Goal: Transaction & Acquisition: Download file/media

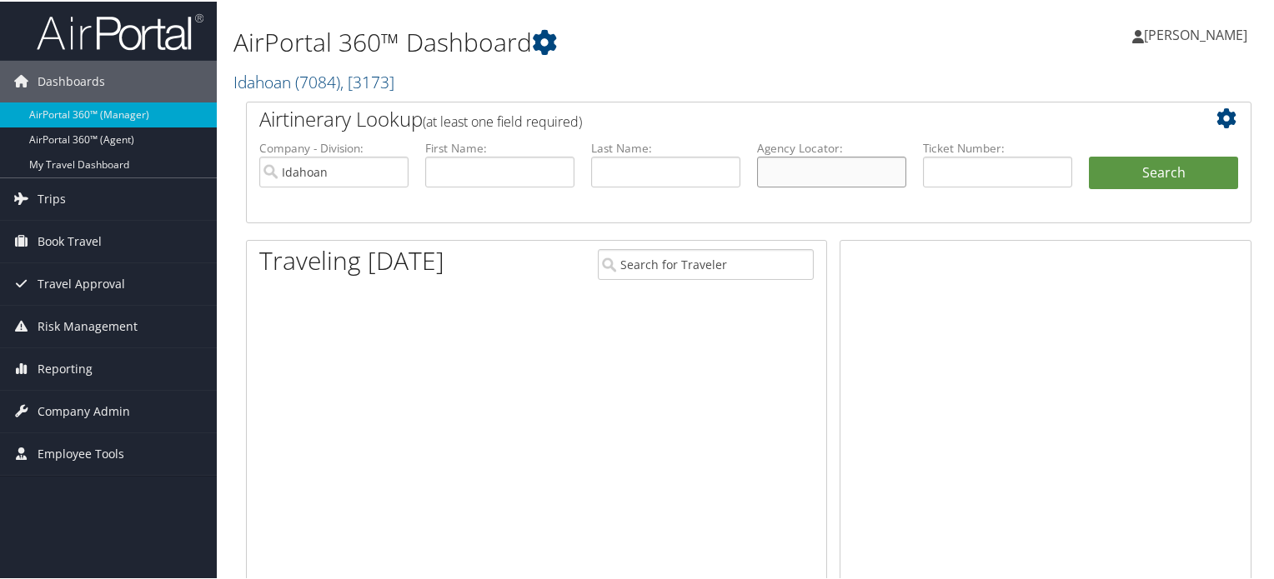
click at [817, 169] on input "text" at bounding box center [831, 170] width 149 height 31
paste input "D9ZLP1"
type input "D9ZLP1"
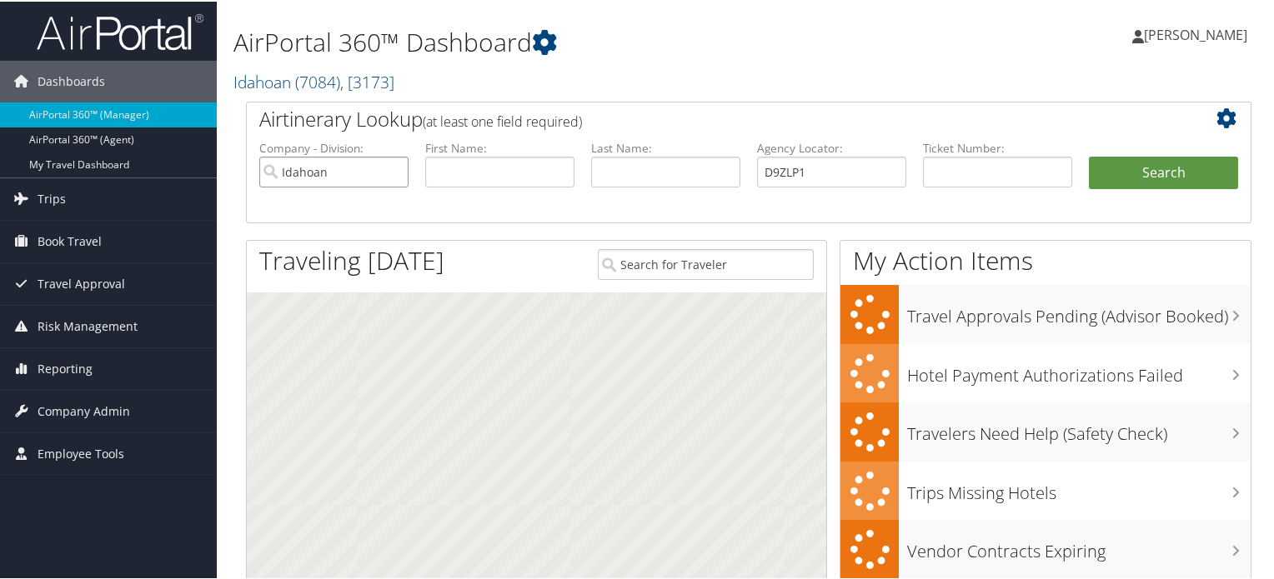
click at [393, 168] on input "Idahoan" at bounding box center [333, 170] width 149 height 31
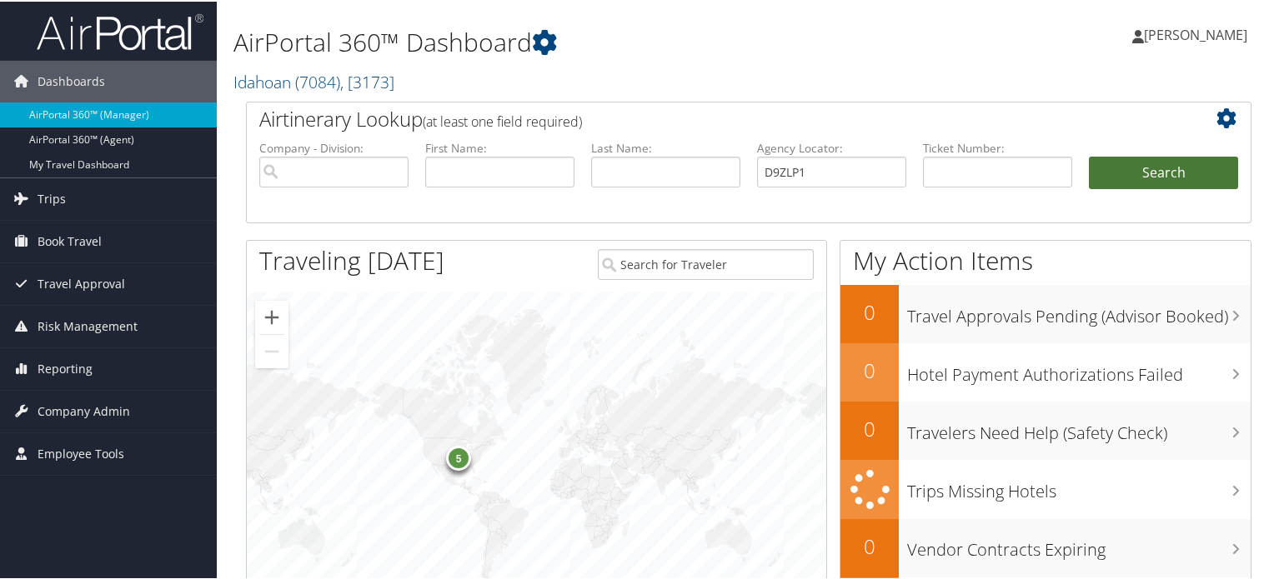
click at [1134, 169] on button "Search" at bounding box center [1163, 171] width 149 height 33
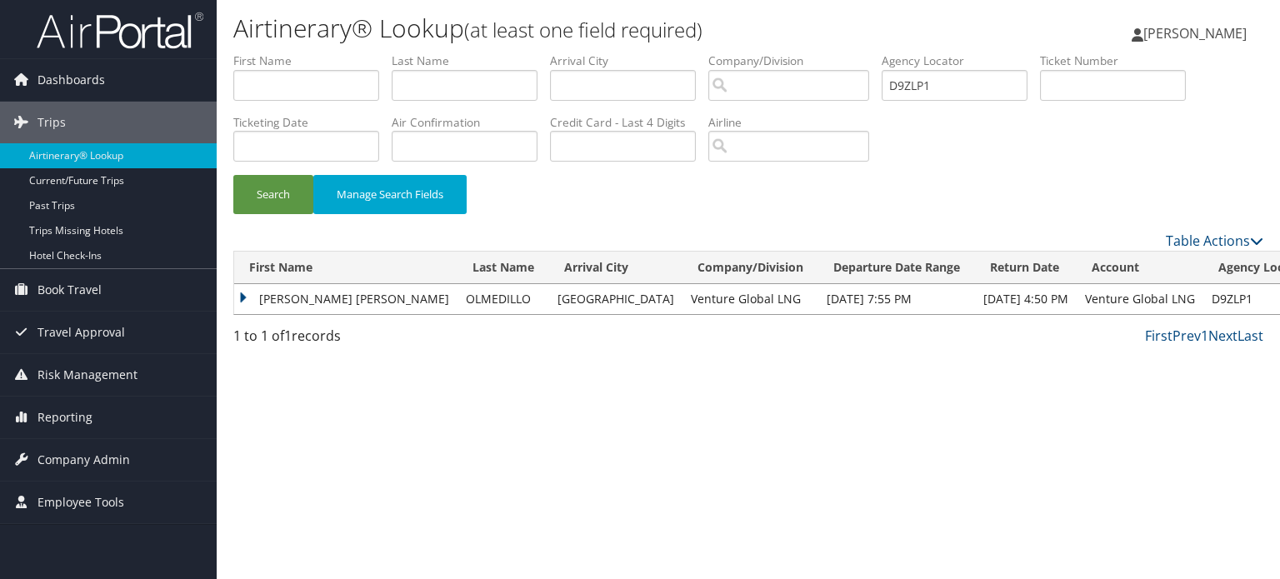
click at [246, 296] on td "BEATRIZ ADRIANA" at bounding box center [345, 299] width 223 height 30
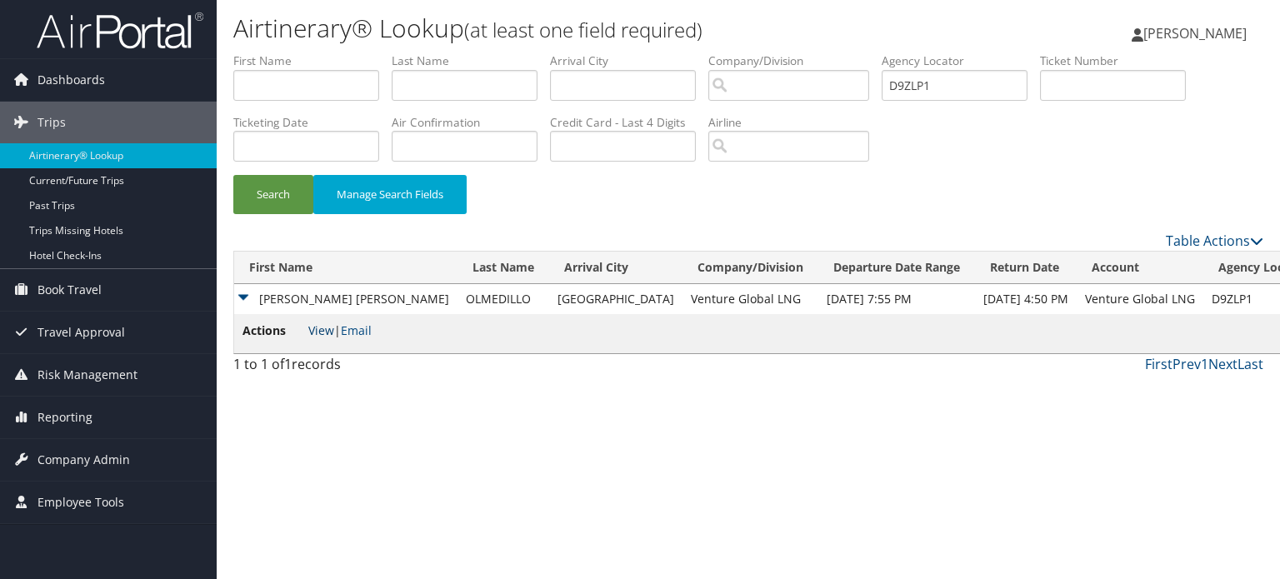
click at [320, 328] on link "View" at bounding box center [321, 331] width 26 height 16
click at [287, 193] on button "Search" at bounding box center [273, 194] width 80 height 39
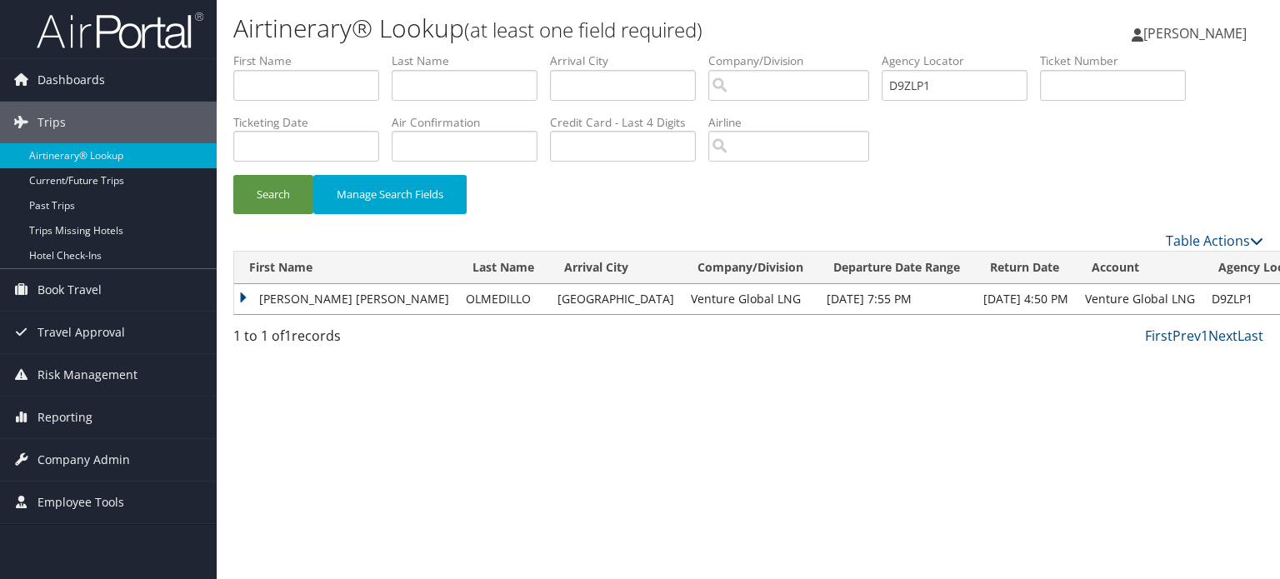
click at [238, 304] on td "BEATRIZ ADRIANA" at bounding box center [345, 299] width 223 height 30
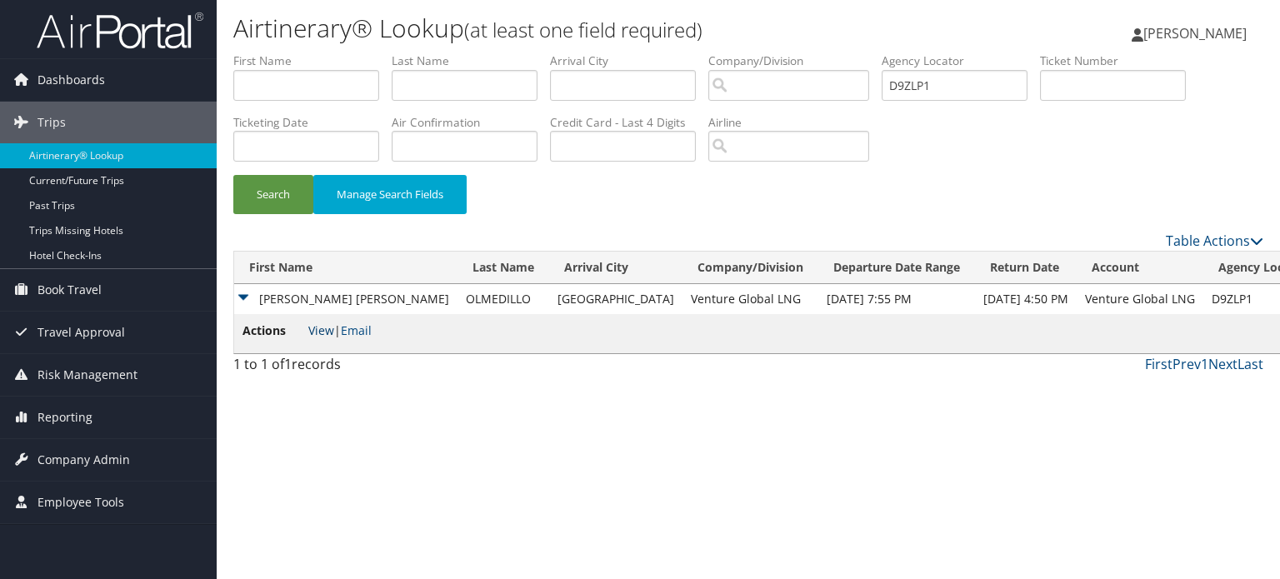
click at [317, 332] on link "View" at bounding box center [321, 331] width 26 height 16
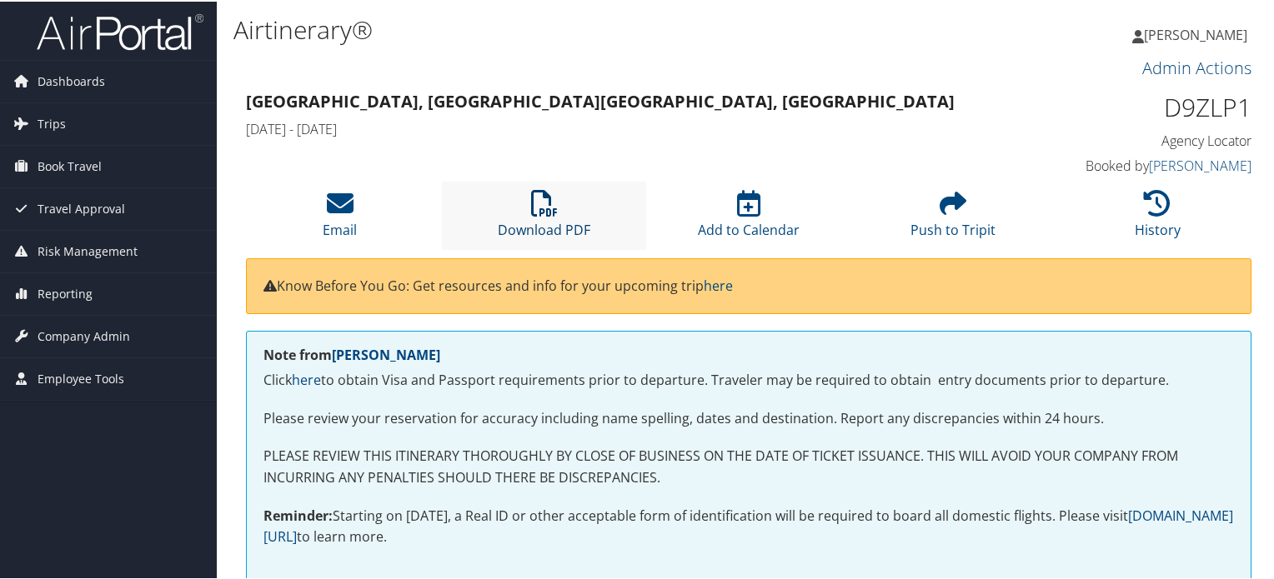
click at [531, 206] on icon at bounding box center [544, 201] width 27 height 27
click at [507, 215] on li "Download PDF" at bounding box center [544, 214] width 204 height 68
